Goal: Navigation & Orientation: Find specific page/section

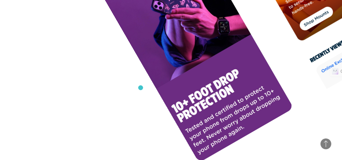
scroll to position [2776, 0]
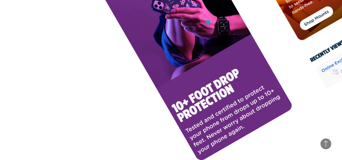
click at [135, 22] on img at bounding box center [198, 51] width 192 height 223
click at [135, 88] on img at bounding box center [198, 51] width 192 height 223
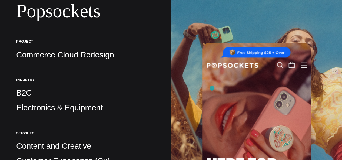
scroll to position [0, 0]
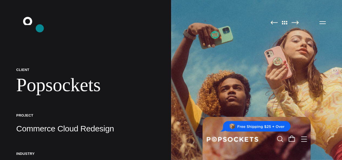
click at [40, 28] on icon ".st0{display:none;} .st1{display:inline;} .st2{font-family:'HelveticaNeue-Mediu…" at bounding box center [31, 22] width 35 height 14
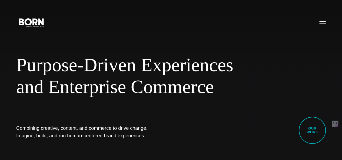
click at [40, 28] on icon ".st0{display:none;} .st1{display:inline;} .st2{font-family:'HelveticaNeue-Mediu…" at bounding box center [31, 22] width 30 height 12
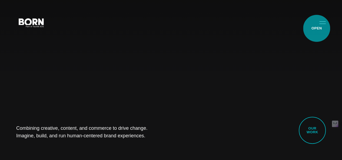
click at [317, 28] on button "Primary Menu" at bounding box center [322, 22] width 13 height 11
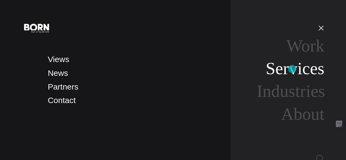
click at [293, 69] on link "Services" at bounding box center [295, 68] width 59 height 19
